Goal: Entertainment & Leisure: Consume media (video, audio)

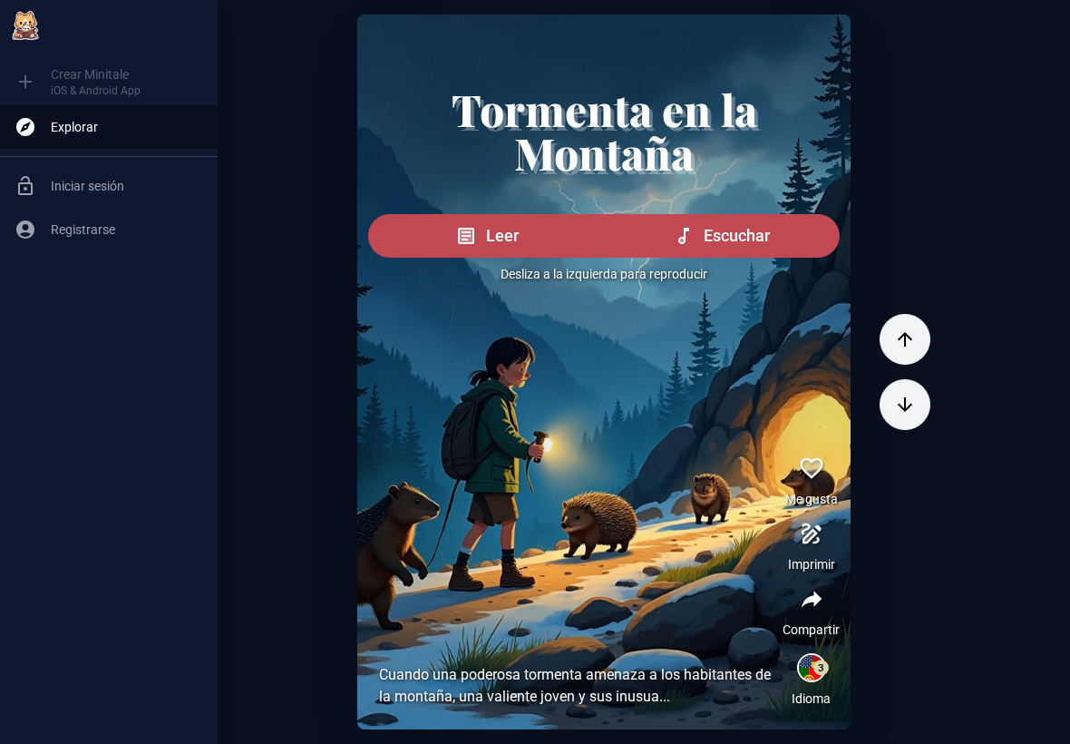
click at [70, 186] on span "Iniciar sesión" at bounding box center [127, 186] width 152 height 18
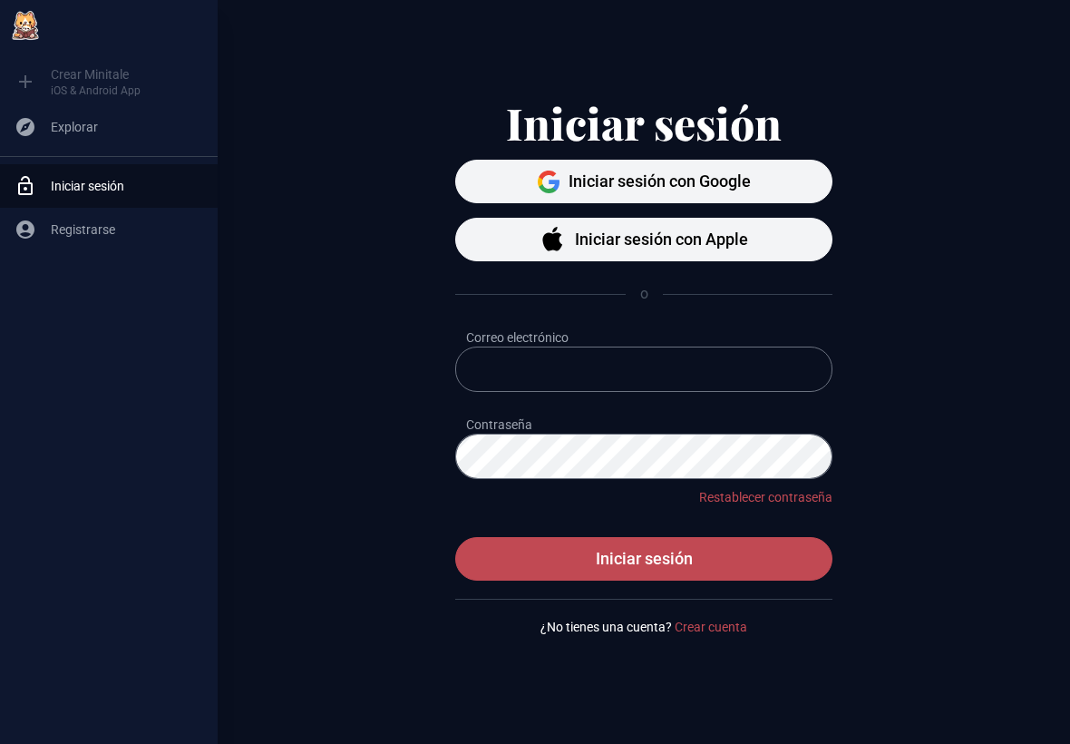
click at [73, 198] on div "Iniciar sesión" at bounding box center [127, 185] width 152 height 29
click at [66, 238] on span "Registrarse" at bounding box center [127, 229] width 152 height 18
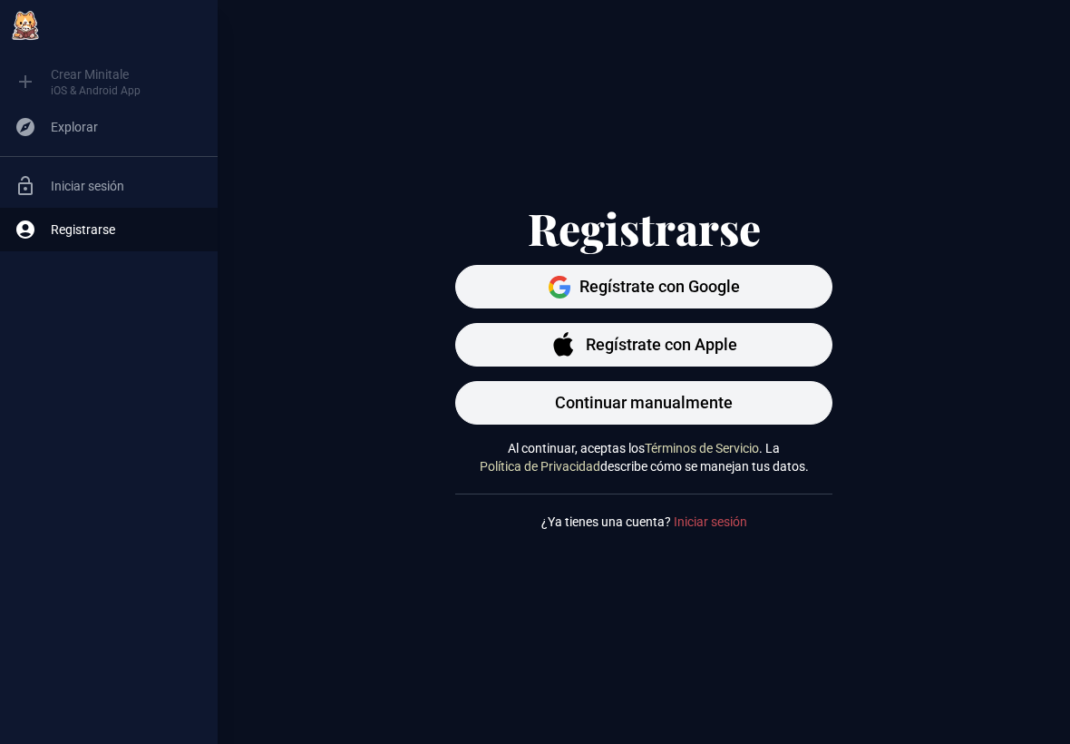
click at [43, 236] on link "Registrarse" at bounding box center [109, 230] width 218 height 44
click at [46, 147] on link "Explorar" at bounding box center [109, 127] width 218 height 44
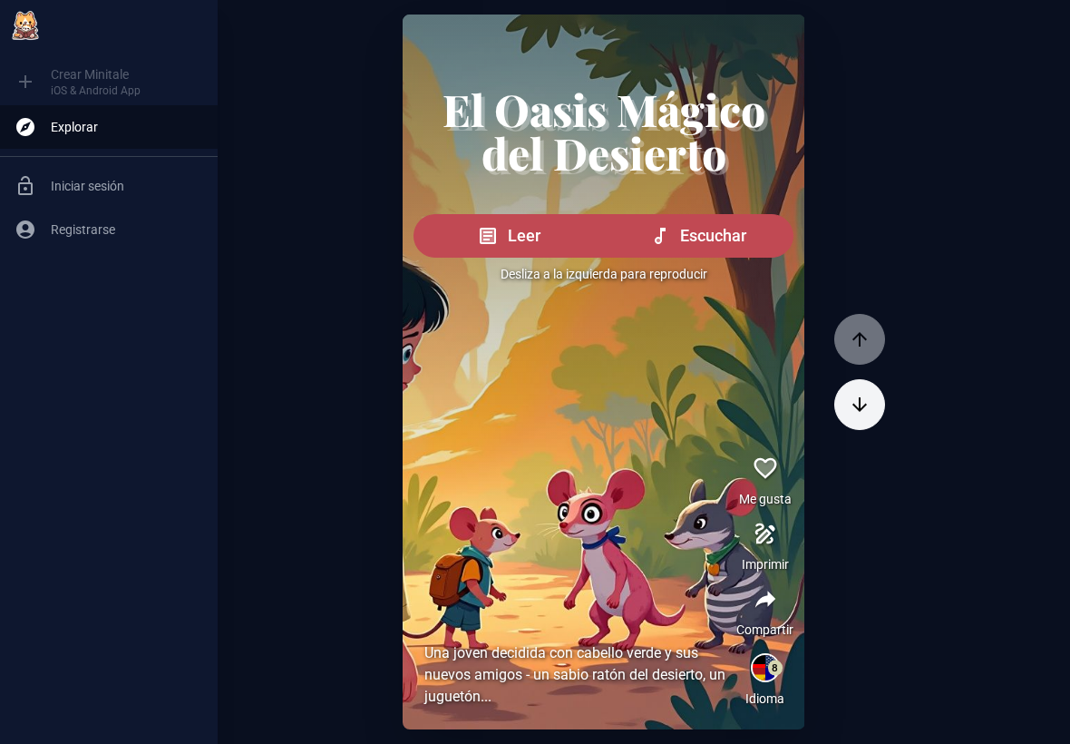
click at [39, 131] on link "Explorar" at bounding box center [109, 127] width 218 height 44
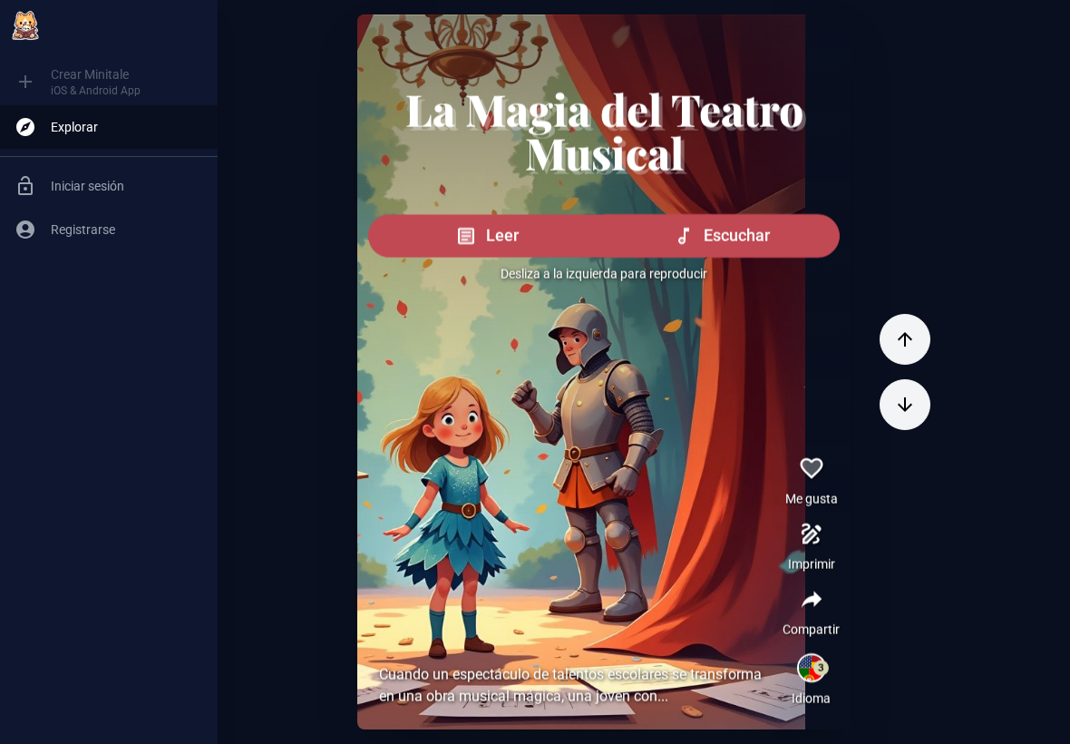
click at [737, 248] on span "Escuchar" at bounding box center [737, 235] width 66 height 25
